Goal: Task Accomplishment & Management: Manage account settings

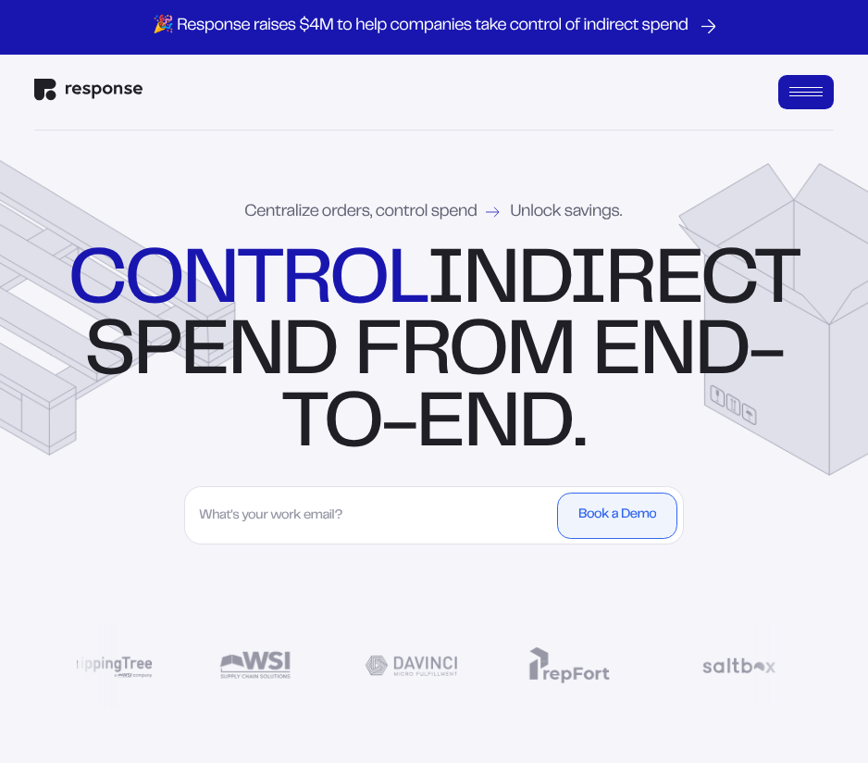
click at [112, 164] on div "Centralize orders, control spend Unlock savings. control indirect spend from en…" at bounding box center [434, 457] width 868 height 653
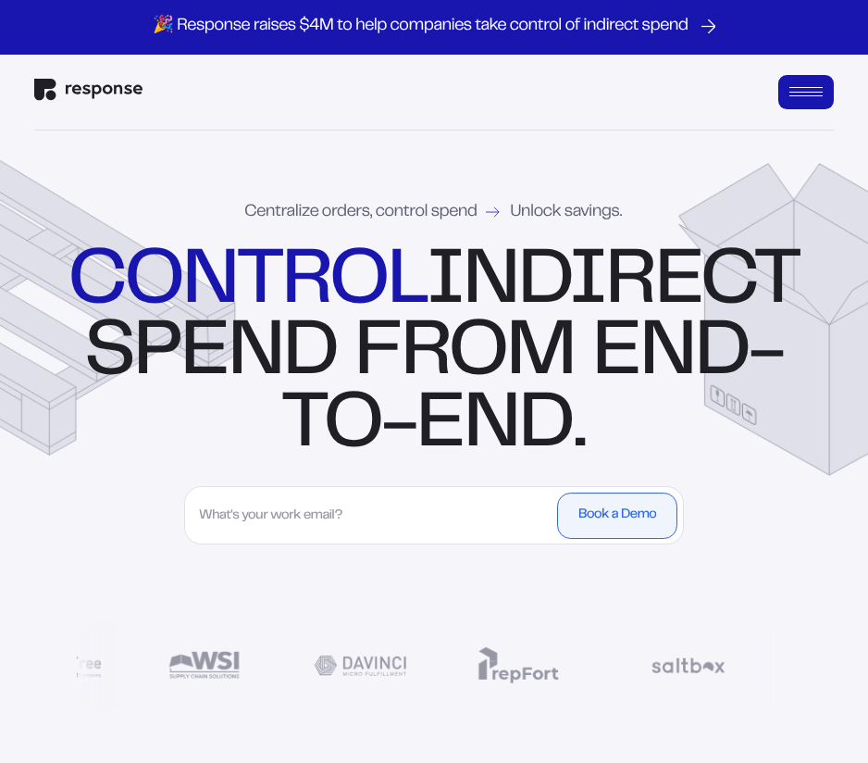
click at [806, 94] on button "Open Menu" at bounding box center [807, 92] width 56 height 35
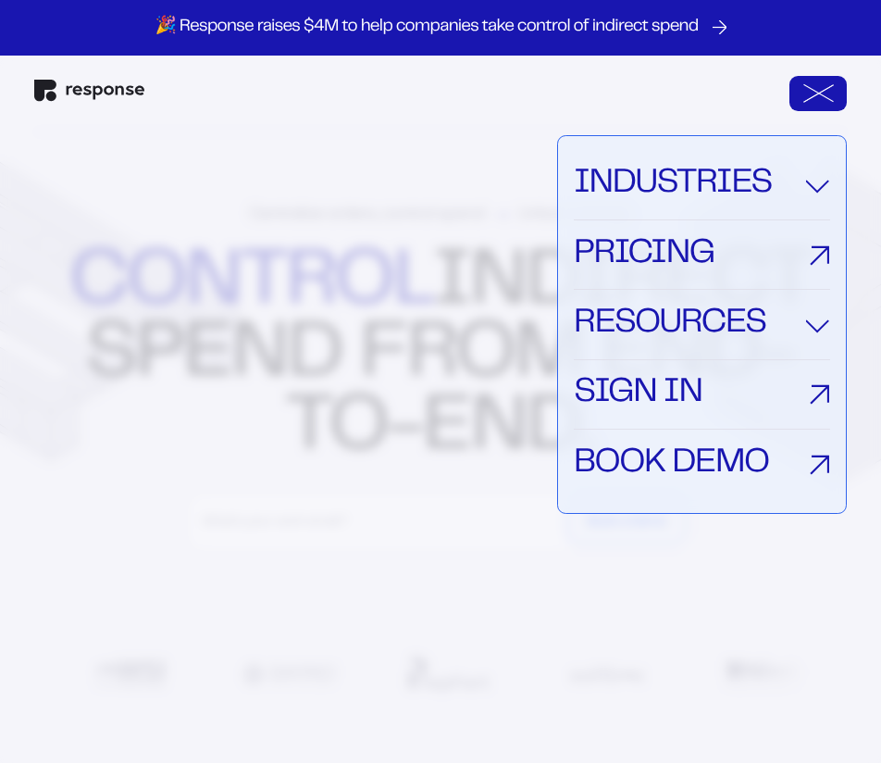
click at [727, 384] on link "Sign In" at bounding box center [702, 394] width 256 height 69
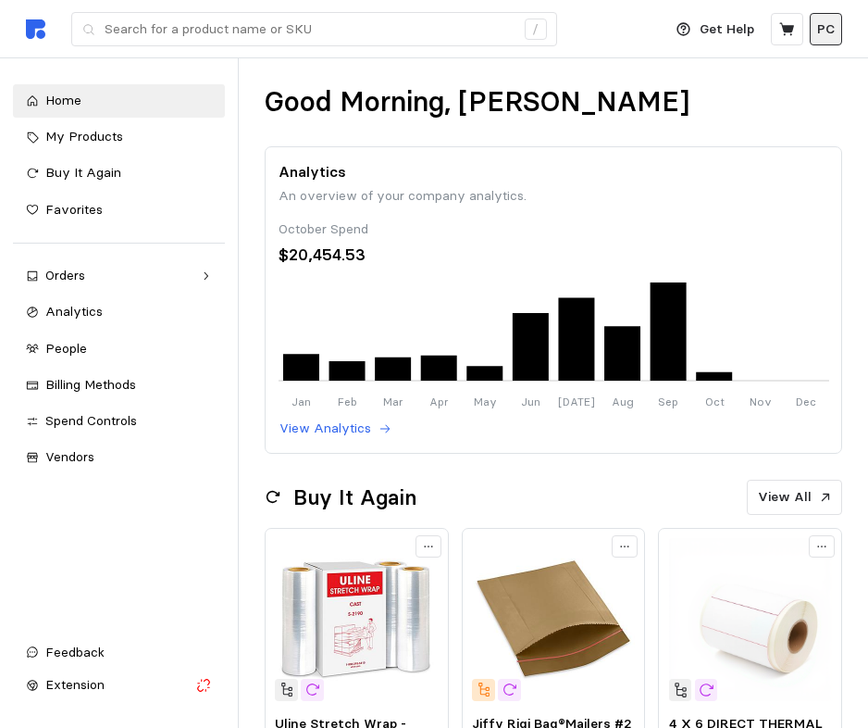
click at [832, 33] on p "PC" at bounding box center [827, 29] width 18 height 20
click at [717, 76] on p "Settings" at bounding box center [770, 73] width 119 height 20
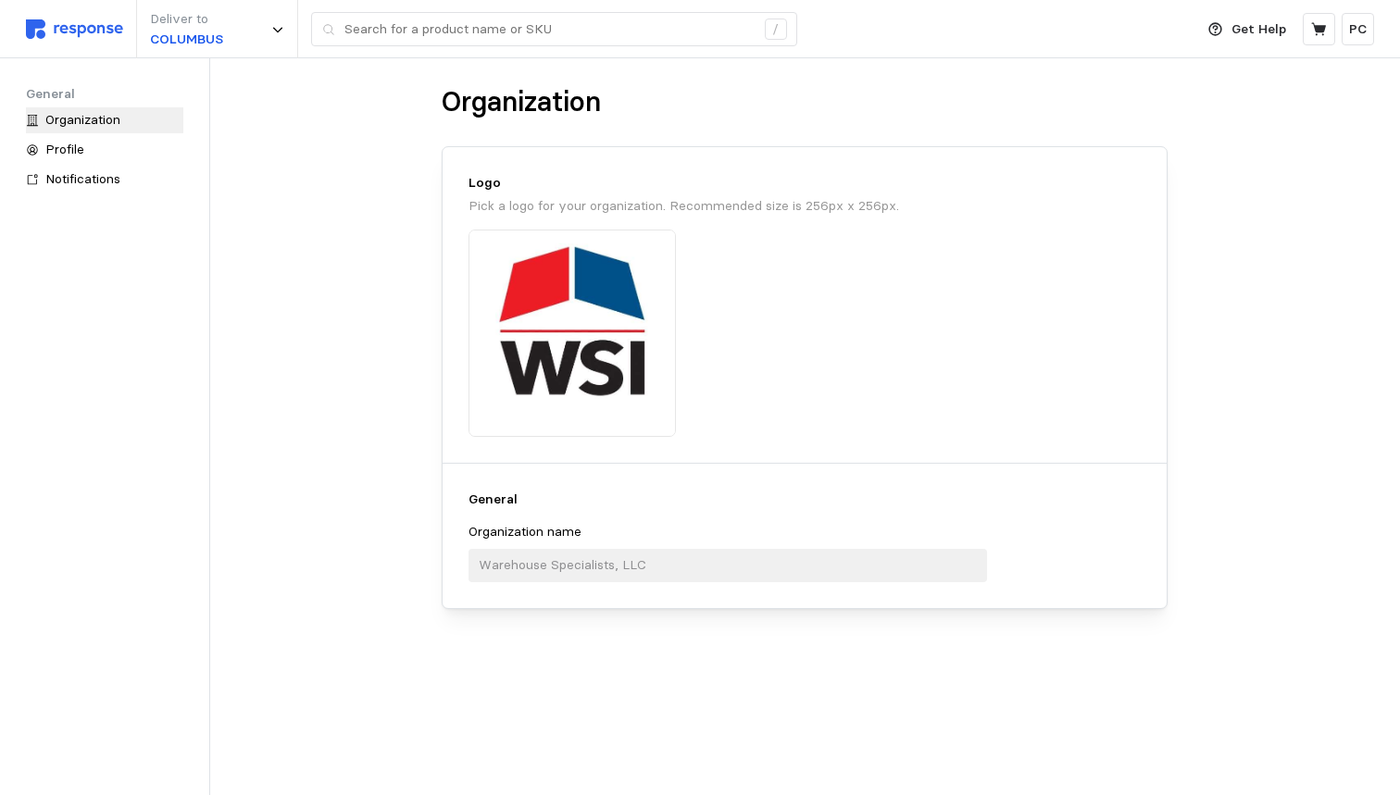
click at [105, 28] on img at bounding box center [74, 28] width 97 height 19
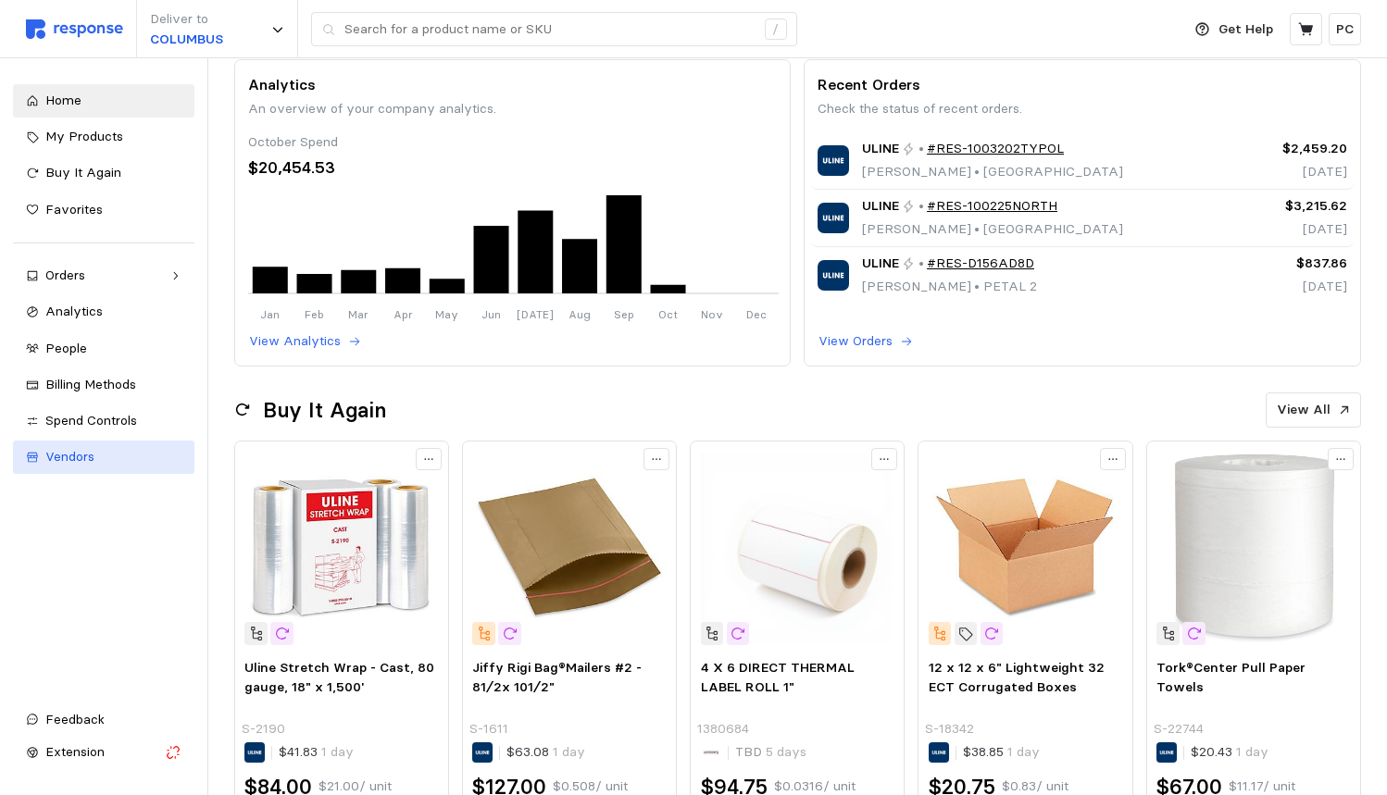
scroll to position [88, 0]
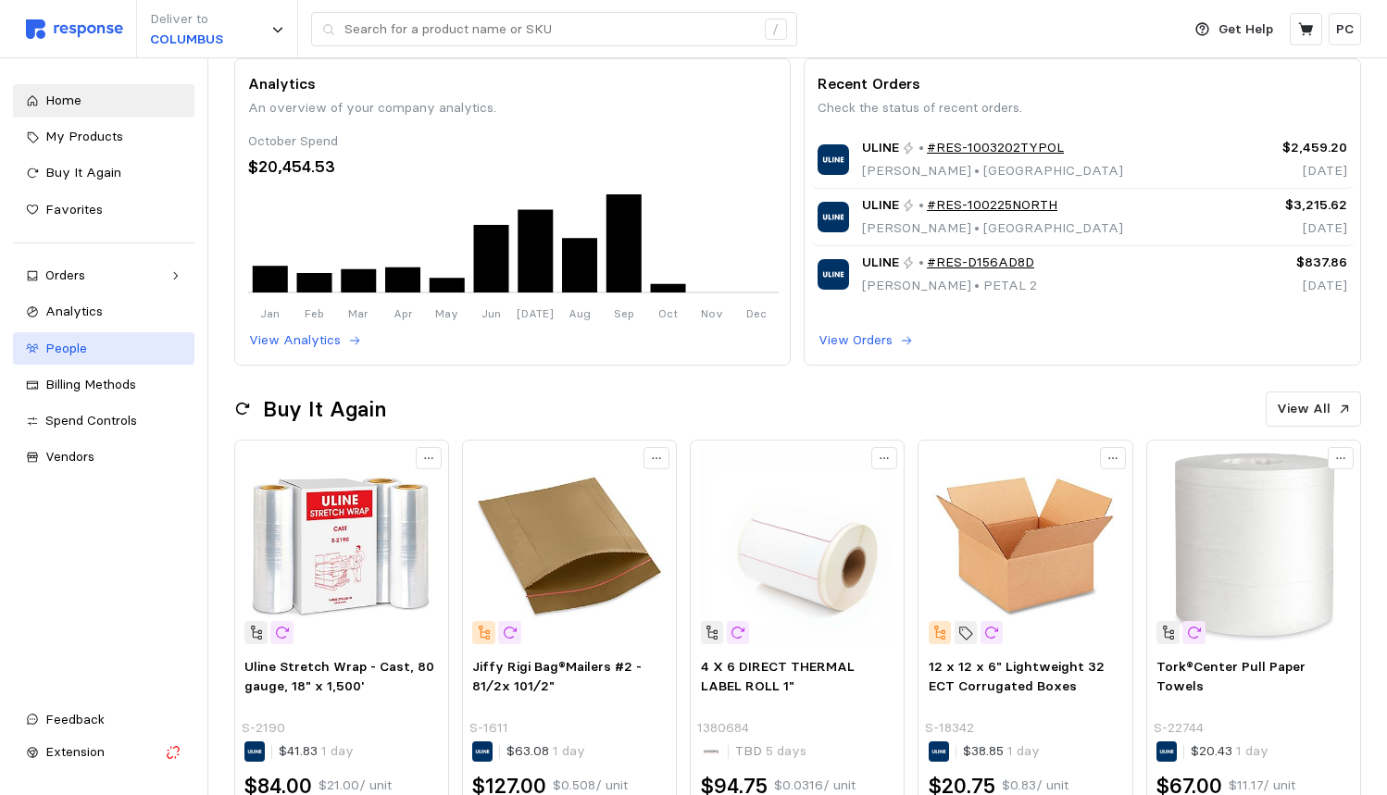
click at [83, 343] on span "People" at bounding box center [66, 348] width 42 height 17
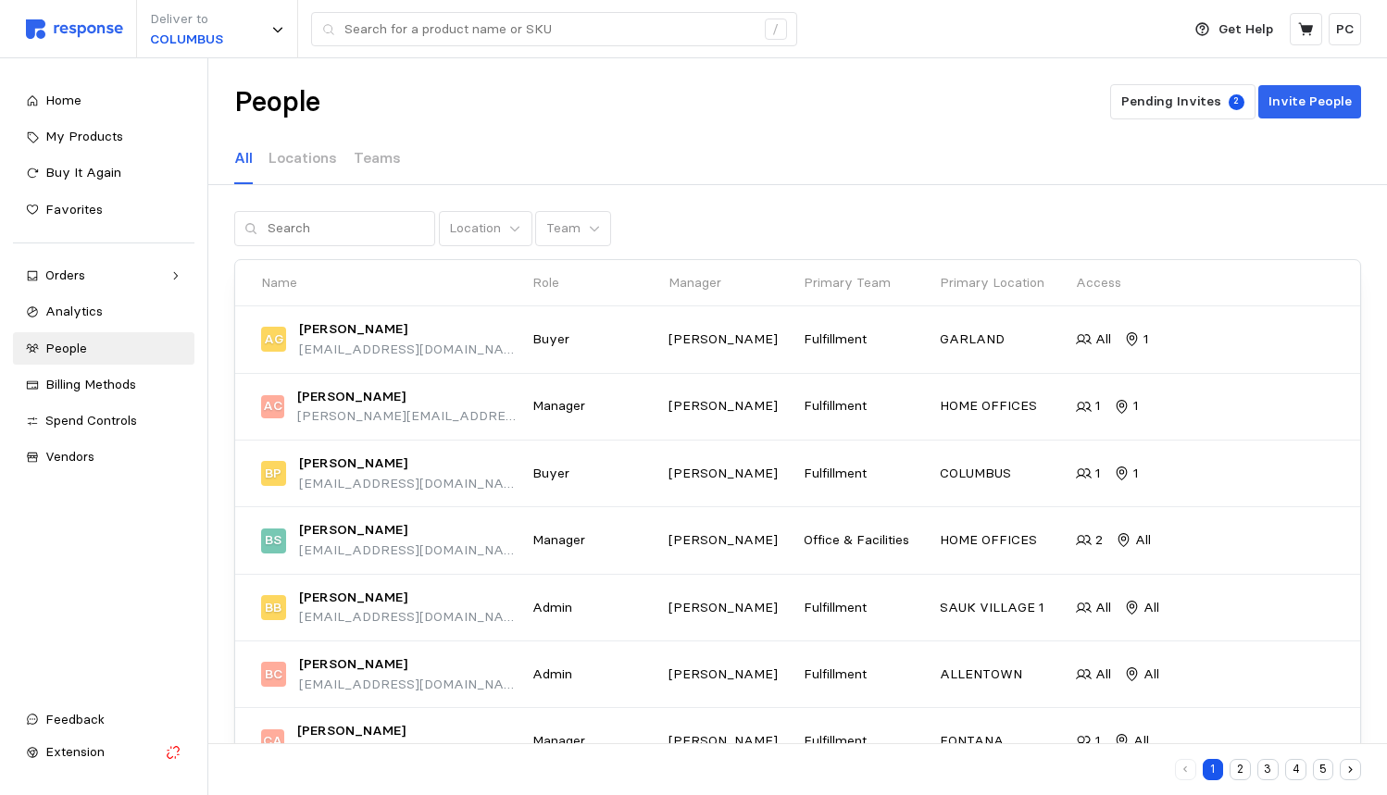
click at [358, 246] on div "Location Team Name Role Manager Primary Team Primary Location Access AG Amelia …" at bounding box center [797, 594] width 1179 height 766
click at [365, 230] on input "text" at bounding box center [346, 228] width 157 height 33
type input "Arvin"
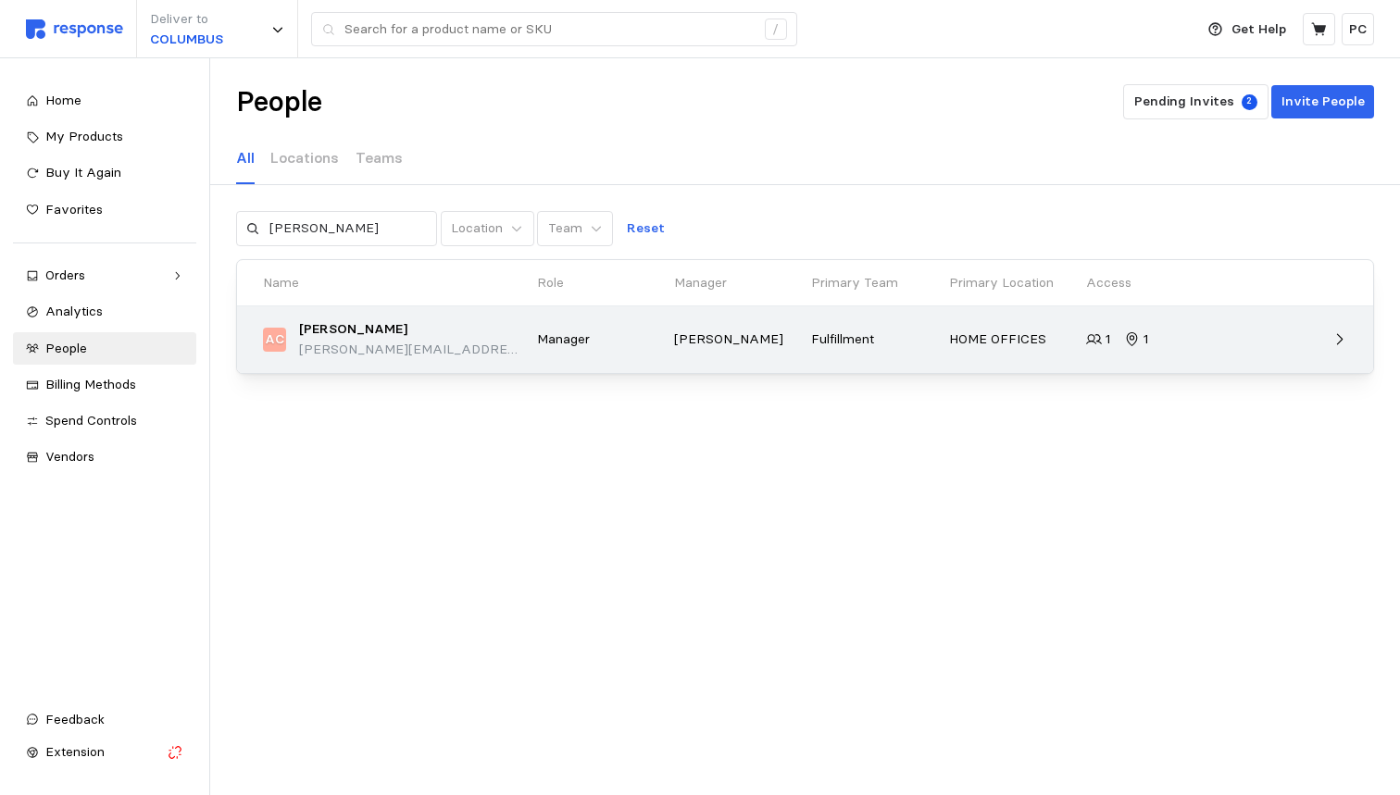
click at [580, 340] on p "Manager" at bounding box center [599, 340] width 124 height 20
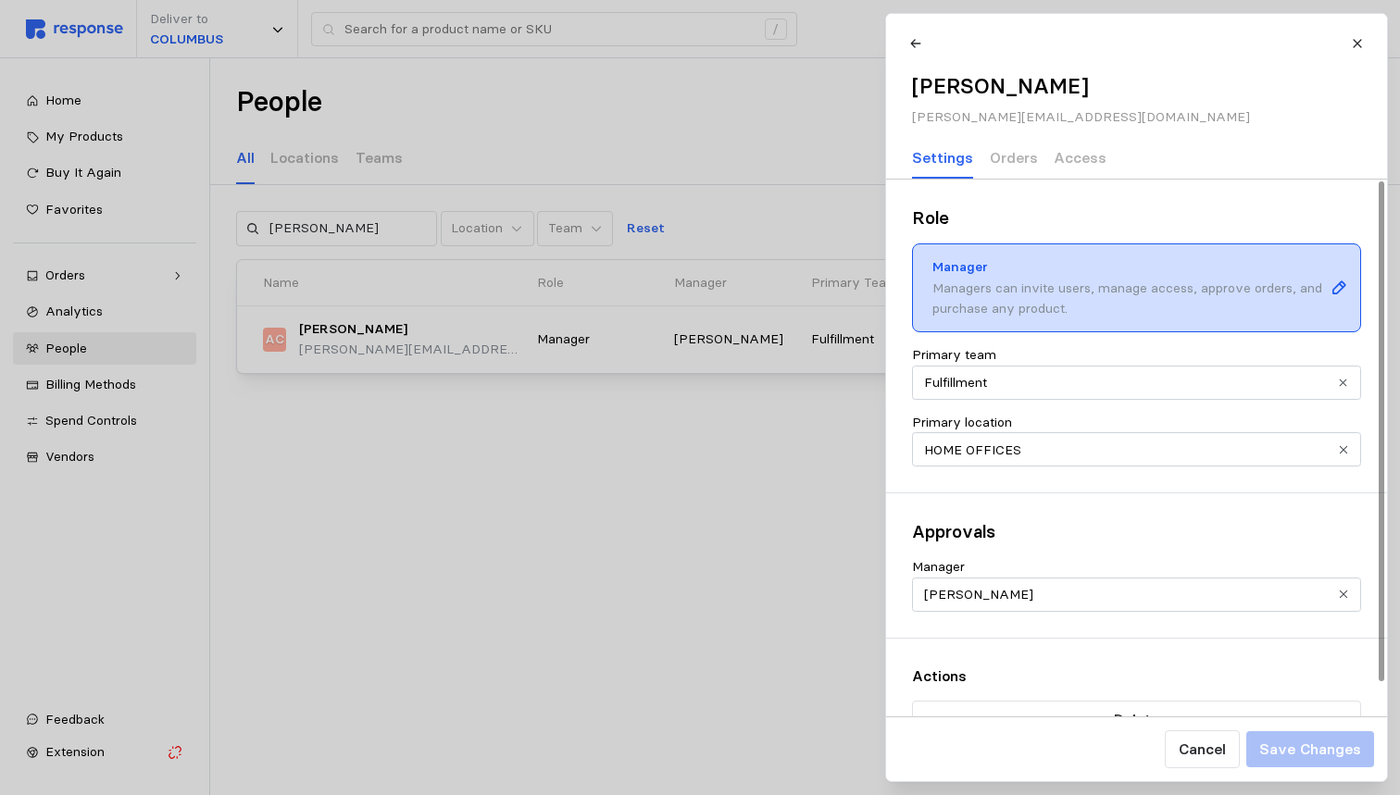
click at [881, 274] on div "Manager Managers can invite users, manage access, approve orders, and purchase …" at bounding box center [1136, 289] width 449 height 90
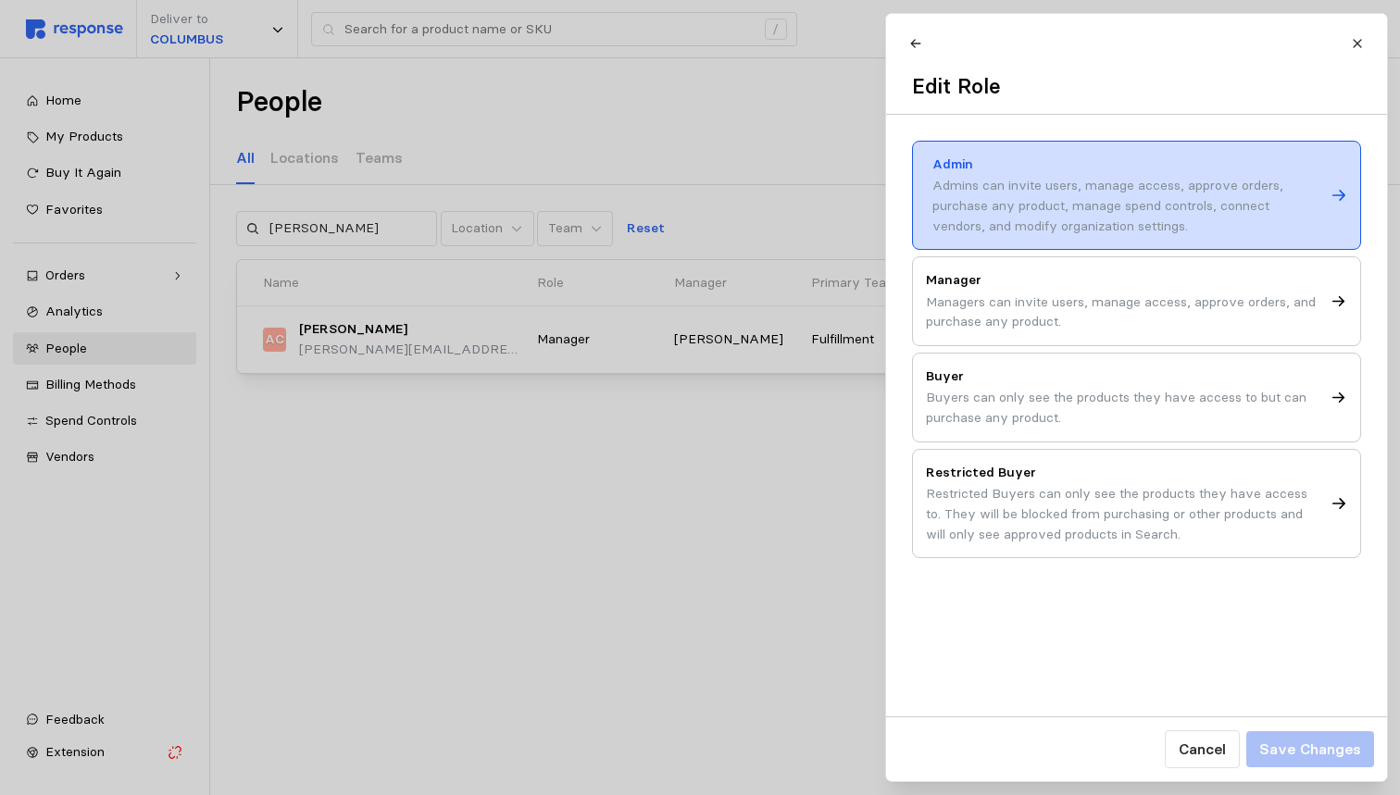
click at [881, 198] on div "Admins can invite users, manage access, approve orders, purchase any product, m…" at bounding box center [1128, 206] width 392 height 60
